Goal: Task Accomplishment & Management: Use online tool/utility

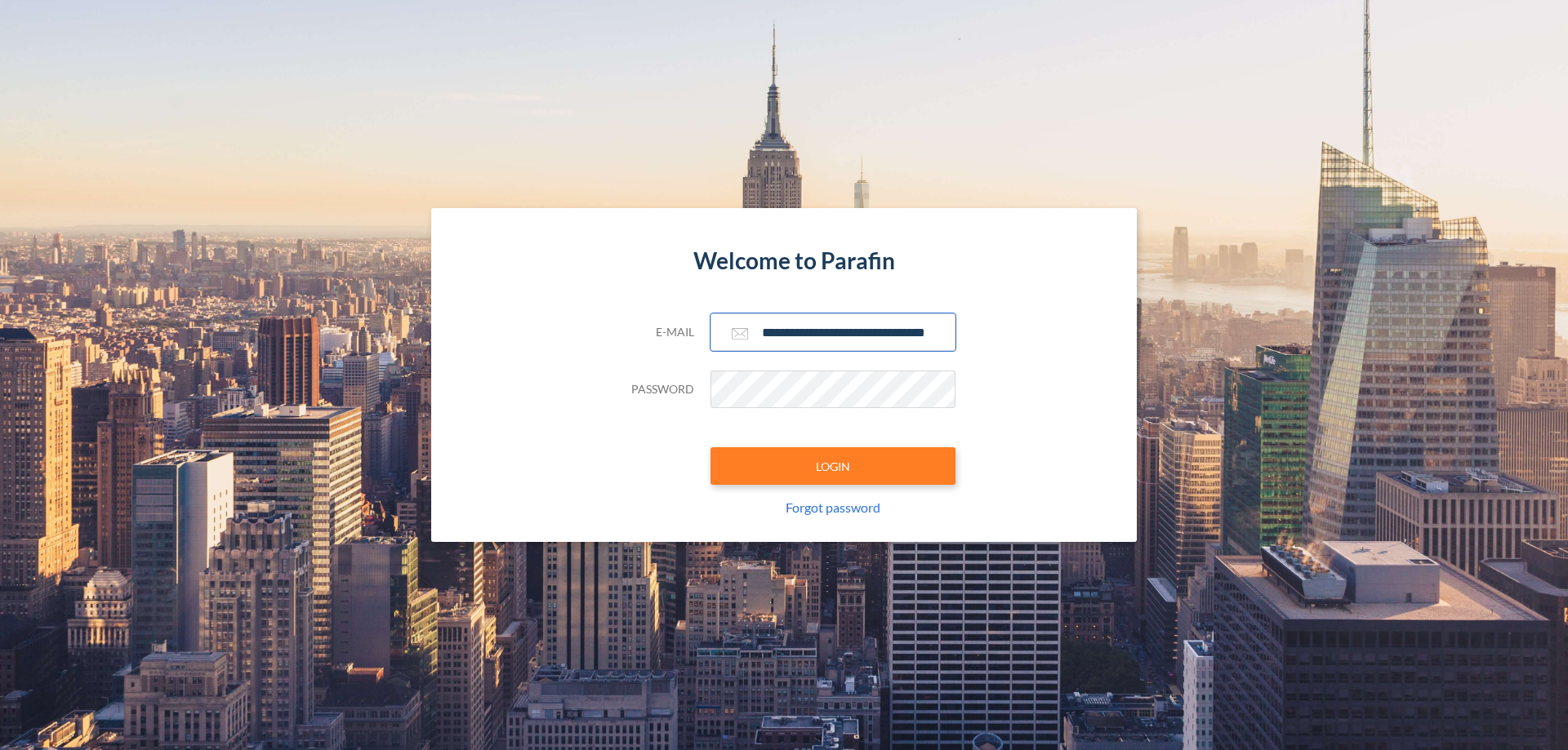
scroll to position [0, 26]
type input "**********"
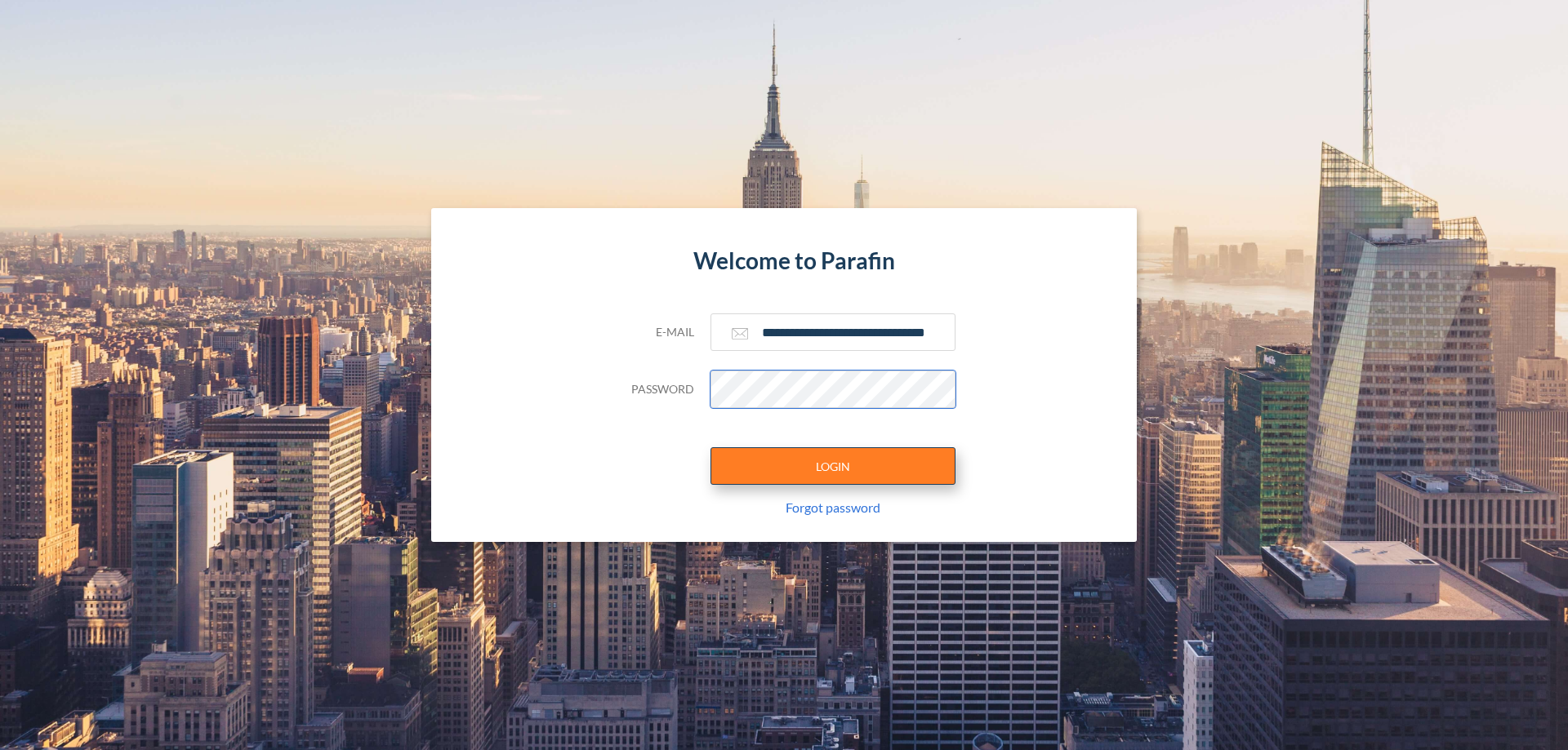
scroll to position [0, 0]
click at [833, 466] on button "LOGIN" at bounding box center [832, 466] width 245 height 38
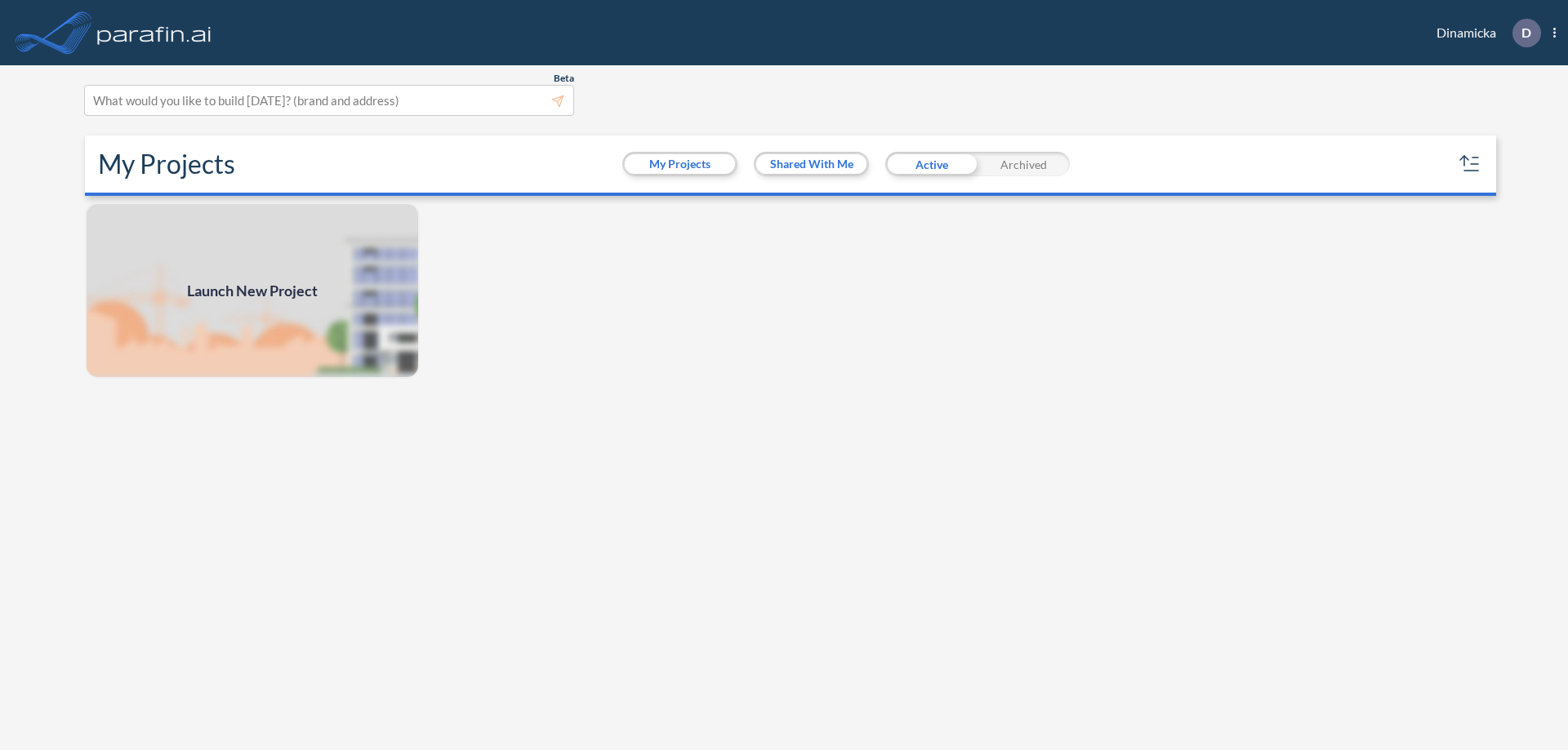
scroll to position [4, 0]
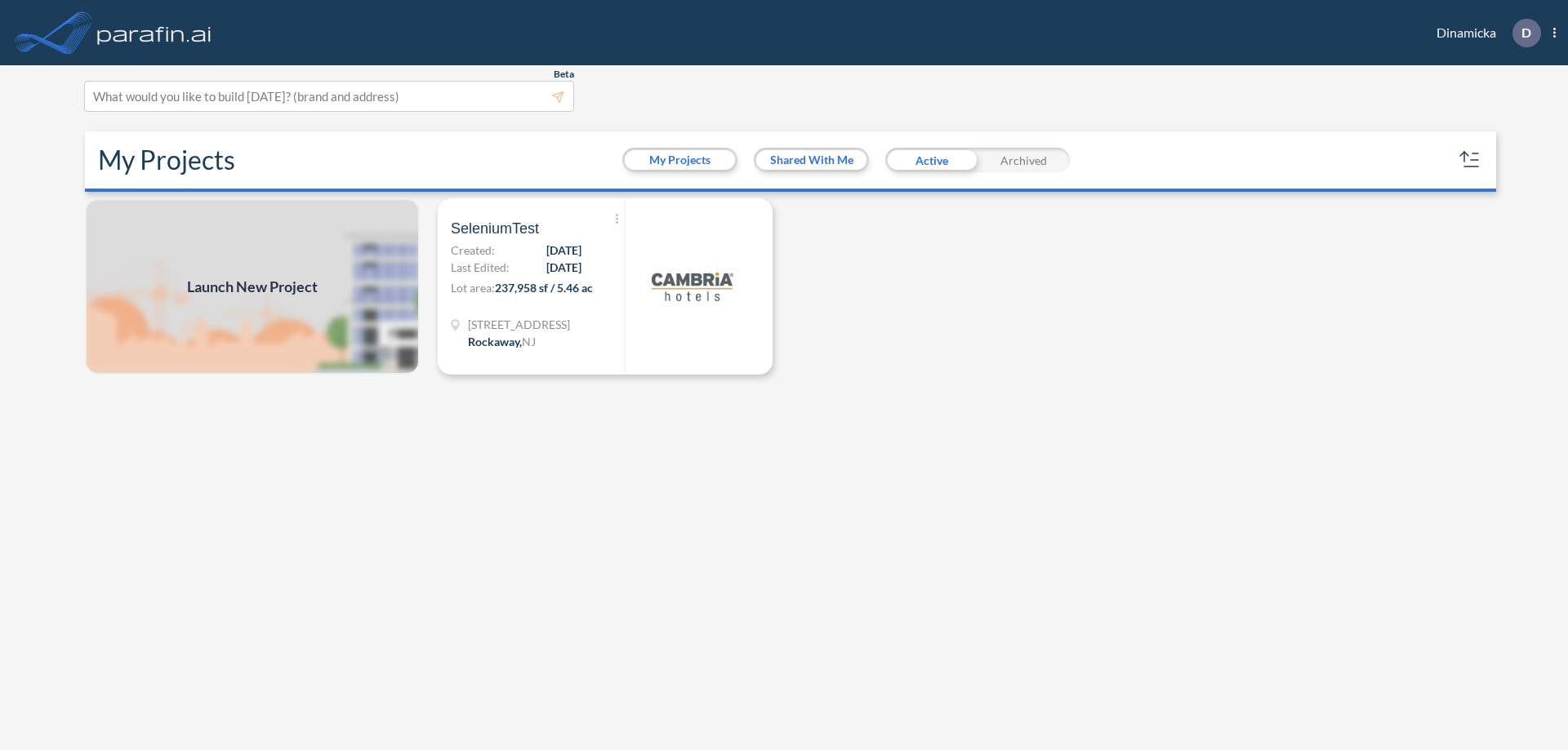
click at [252, 286] on span "Launch New Project" at bounding box center [252, 287] width 131 height 22
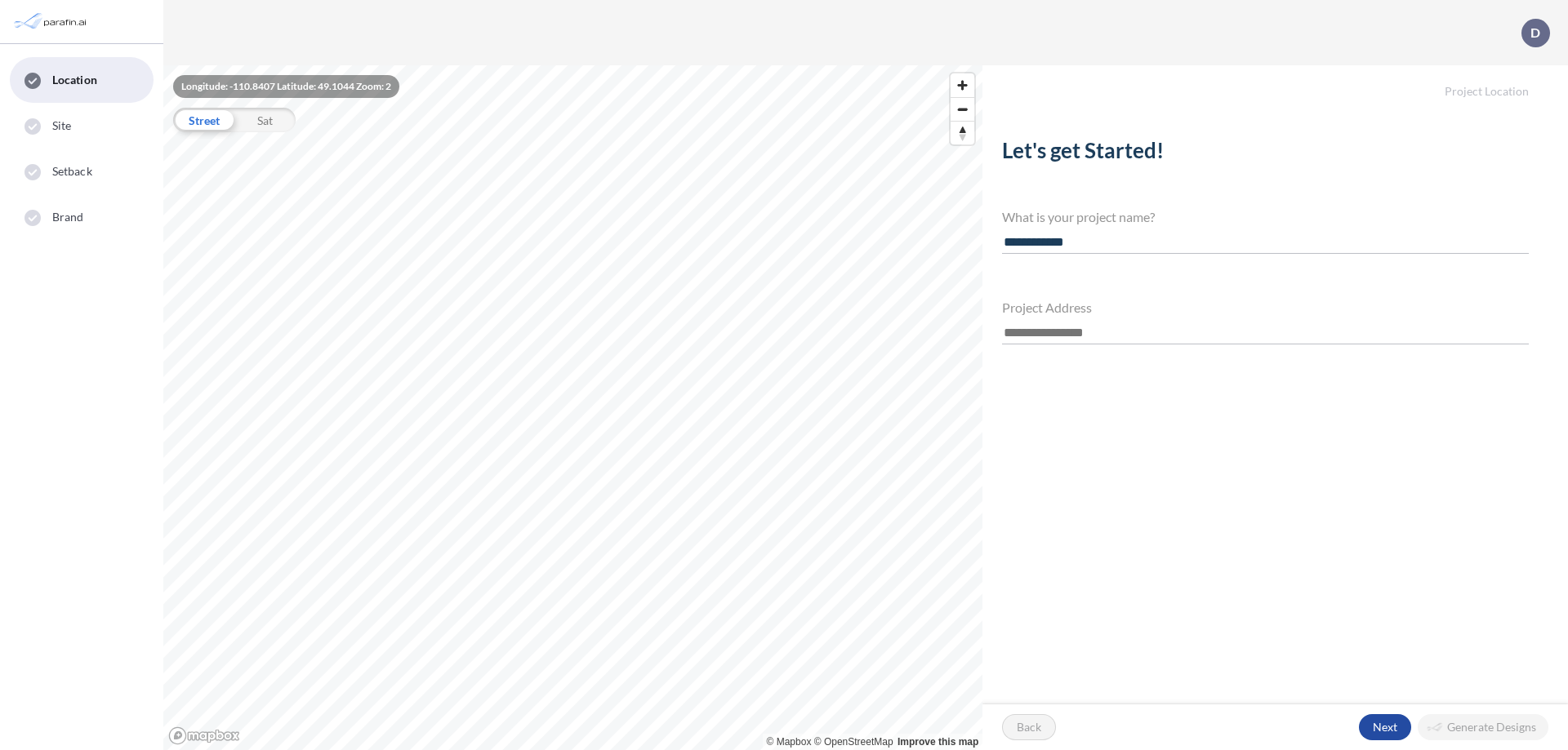
type input "**********"
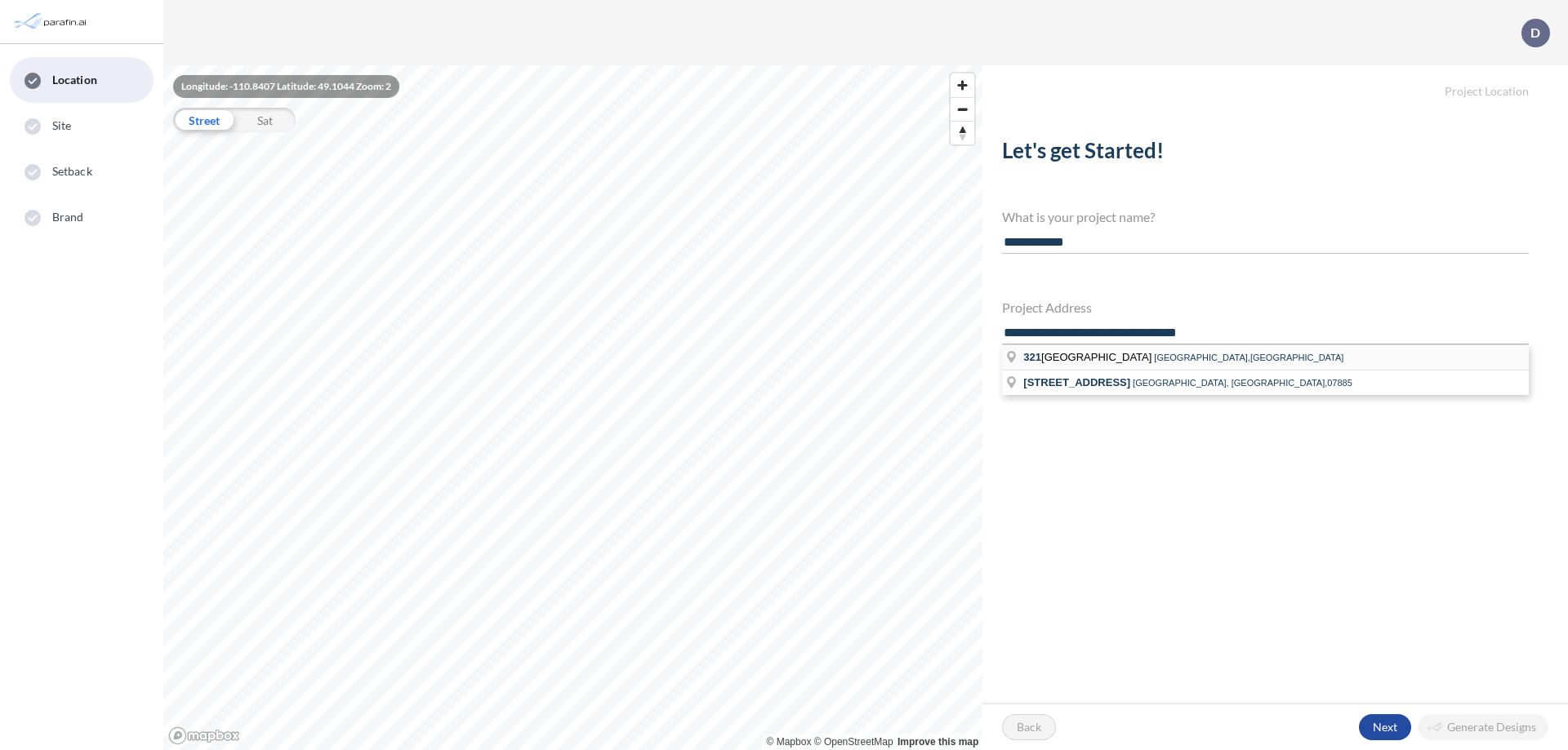
type input "**********"
click at [1265, 356] on li "321 Mt Hope Ave Mt Hope Ave, Rockaway,NJ" at bounding box center [1266, 358] width 526 height 26
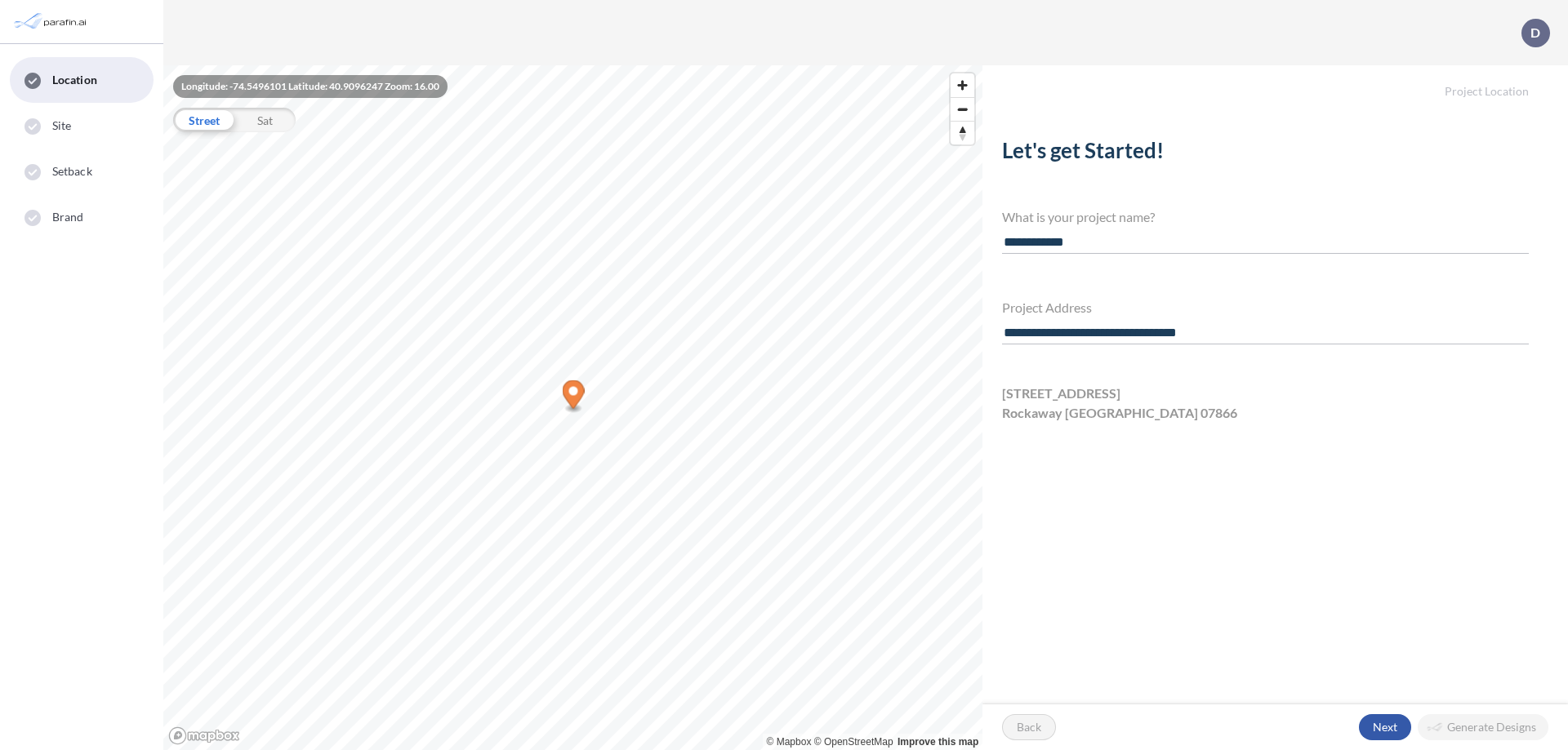
click at [1384, 727] on div "button" at bounding box center [1384, 727] width 52 height 26
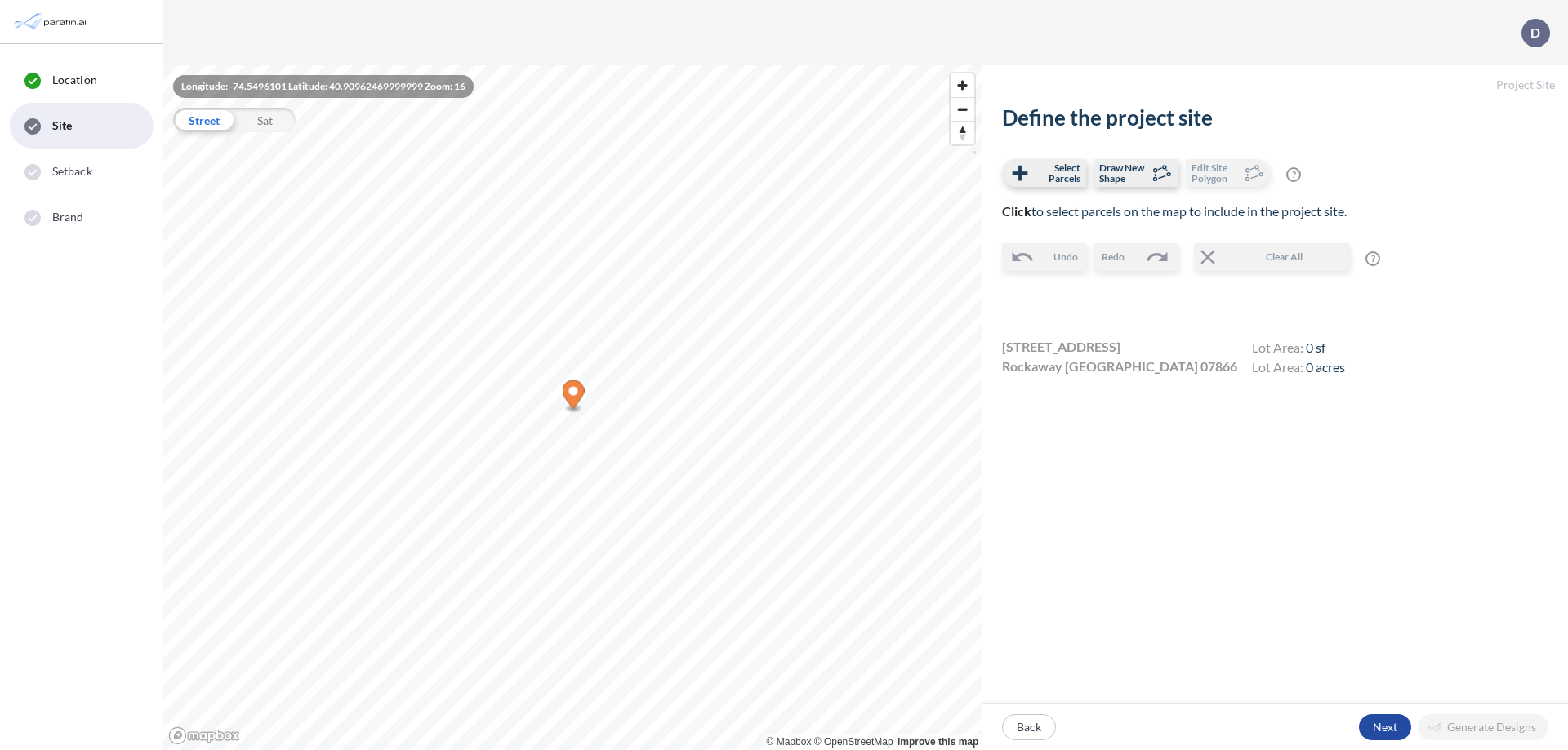
click at [573, 396] on icon "Map marker" at bounding box center [573, 394] width 22 height 28
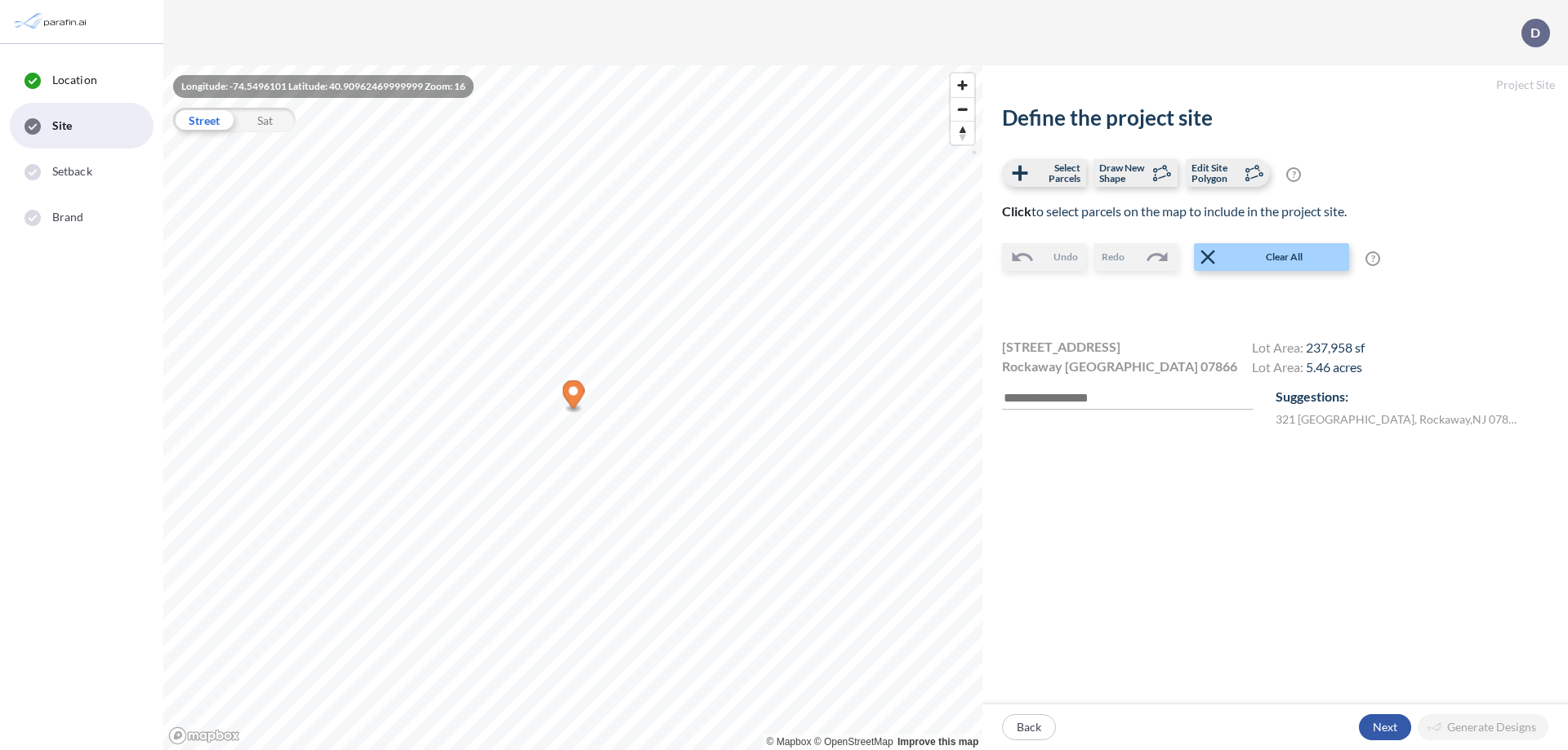
click at [1384, 727] on div "button" at bounding box center [1384, 727] width 52 height 26
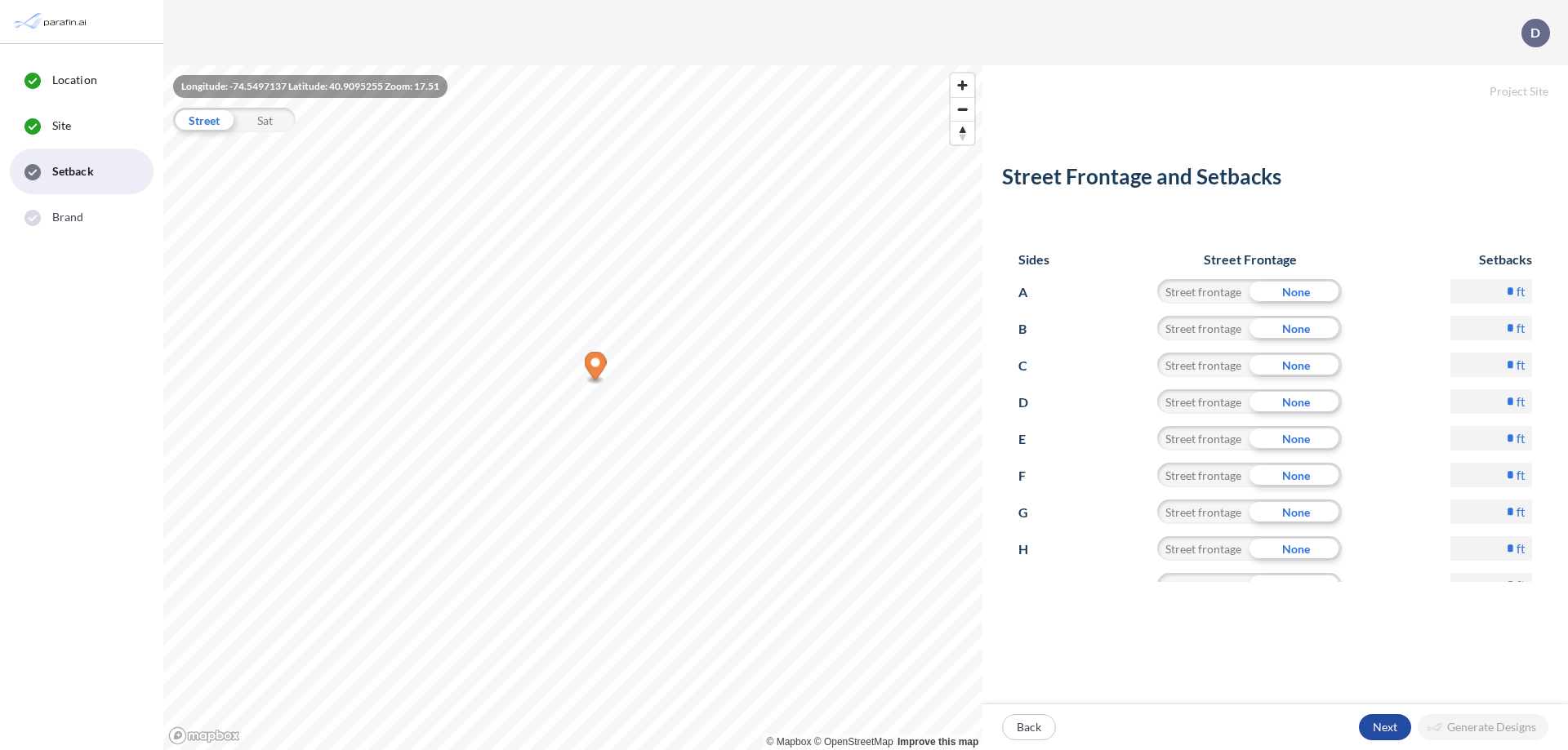
click at [1384, 727] on p "Next" at bounding box center [1384, 727] width 25 height 16
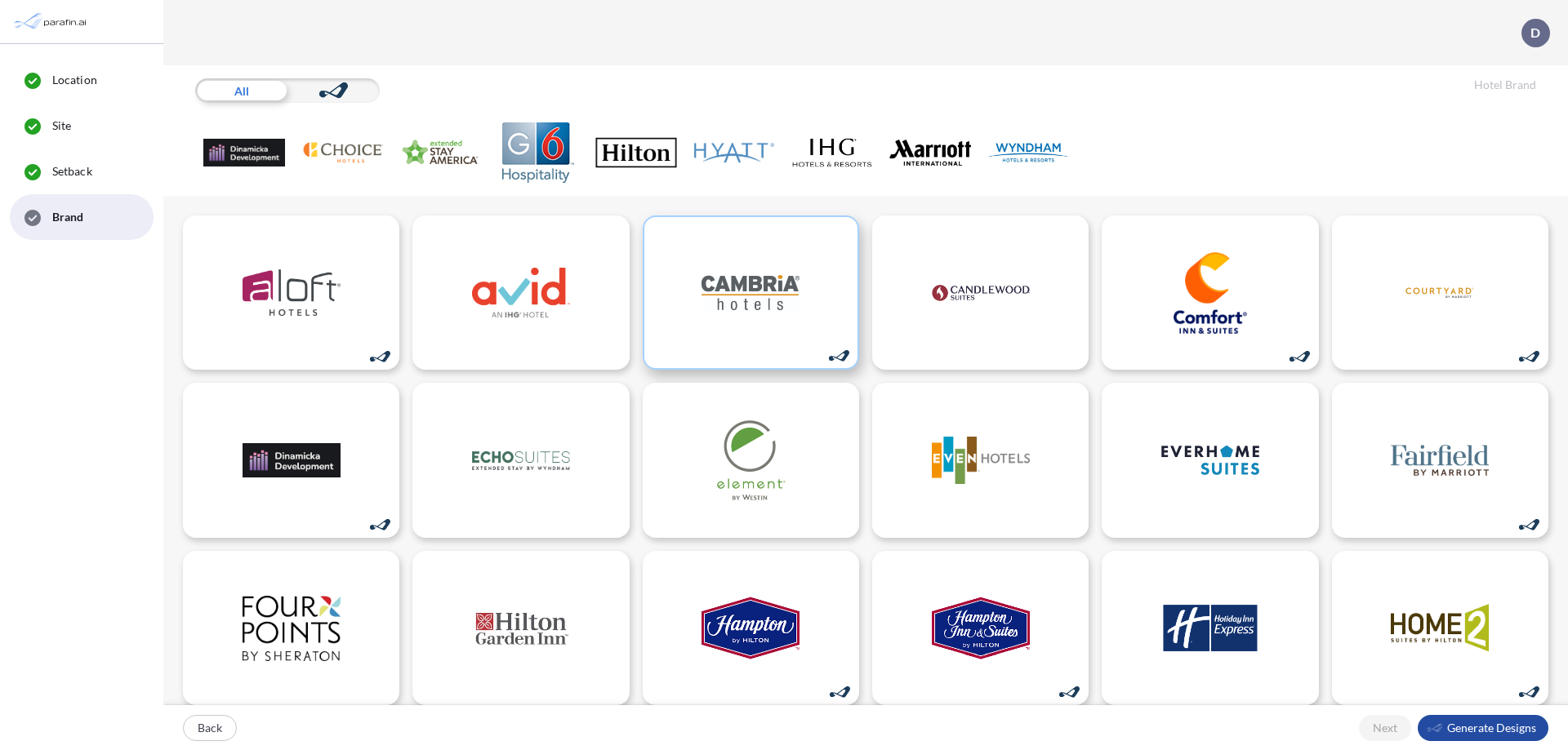
scroll to position [1, 0]
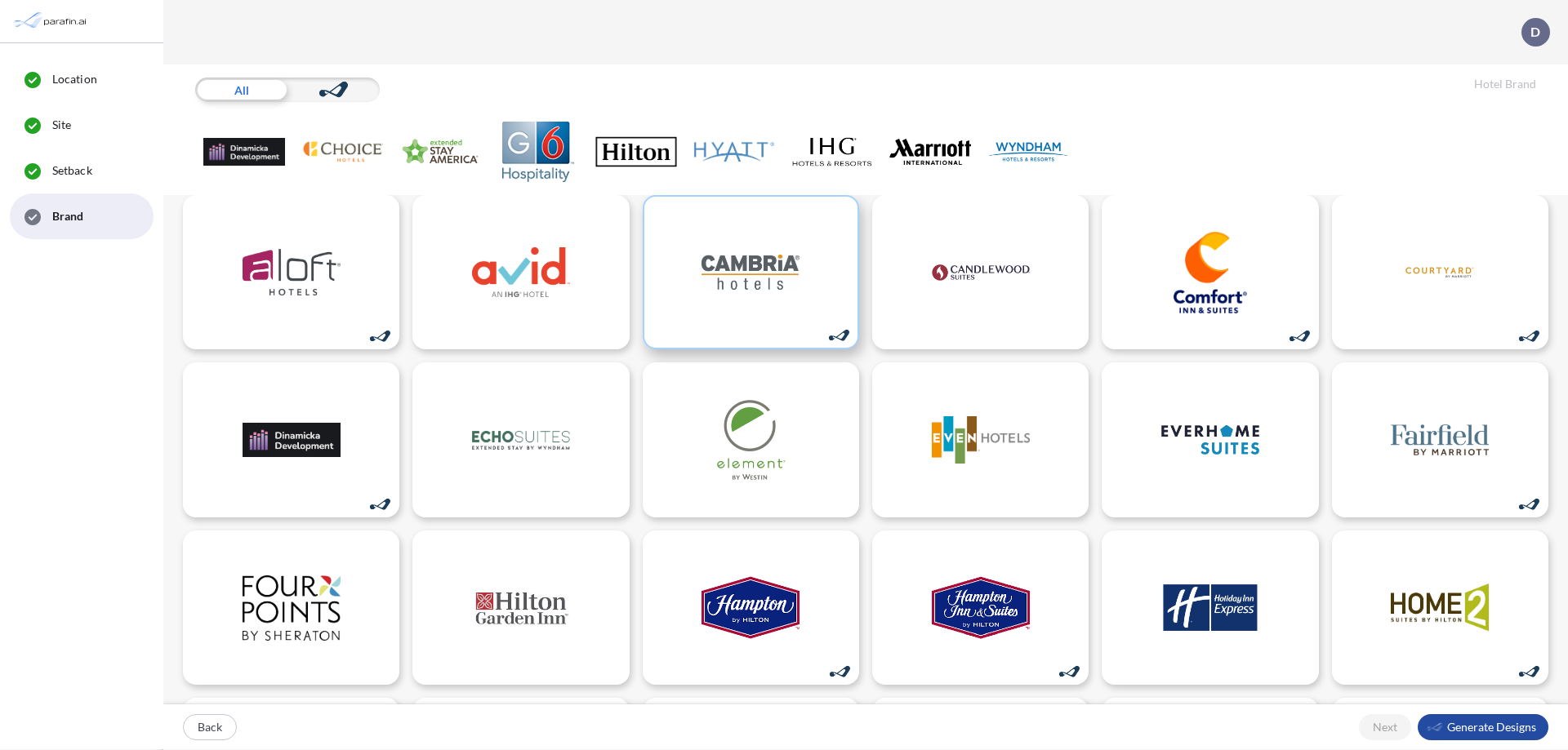
click at [746, 272] on img at bounding box center [750, 272] width 98 height 82
click at [1483, 727] on div "button" at bounding box center [1483, 727] width 131 height 26
